Goal: Complete application form

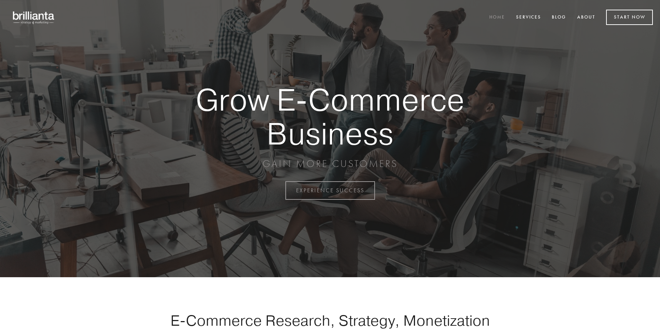
scroll to position [1872, 0]
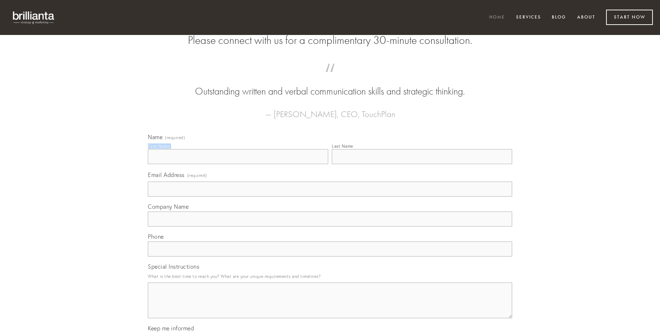
type input "[PERSON_NAME]"
click at [422, 164] on input "Last Name" at bounding box center [422, 156] width 180 height 15
type input "[PERSON_NAME]"
click at [330, 197] on input "Email Address (required)" at bounding box center [330, 189] width 364 height 15
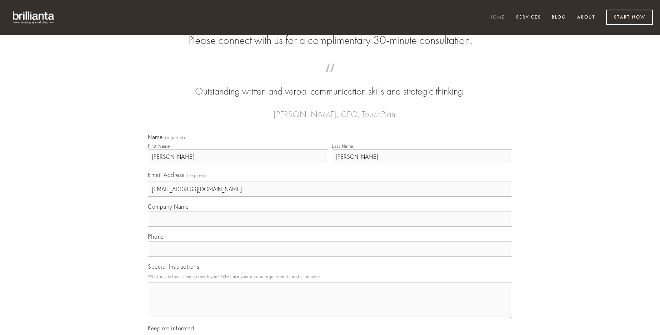
type input "[EMAIL_ADDRESS][DOMAIN_NAME]"
click at [330, 227] on input "Company Name" at bounding box center [330, 219] width 364 height 15
type input "crapula"
click at [330, 257] on input "text" at bounding box center [330, 249] width 364 height 15
click at [330, 307] on textarea "Special Instructions" at bounding box center [330, 301] width 364 height 36
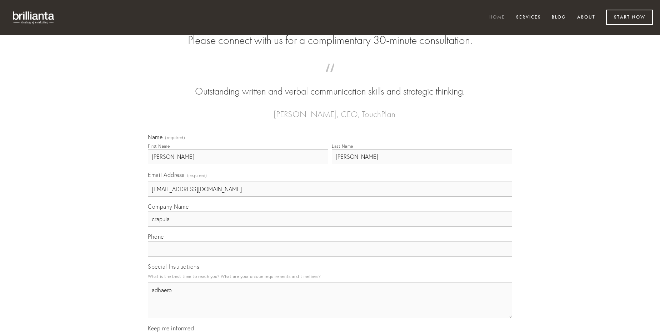
type textarea "adhaero"
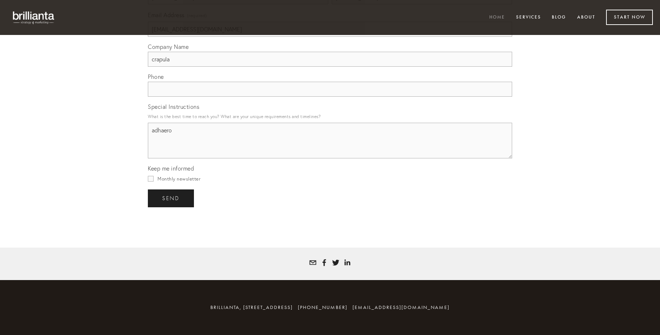
click at [171, 198] on span "send" at bounding box center [171, 198] width 18 height 6
